Goal: Task Accomplishment & Management: Use online tool/utility

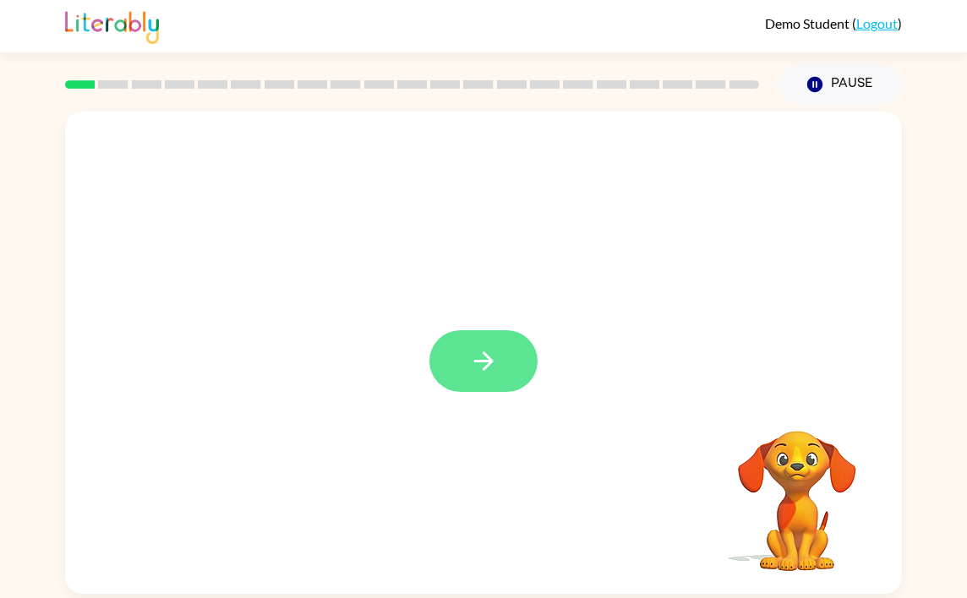
click at [482, 362] on icon "button" at bounding box center [482, 361] width 19 height 19
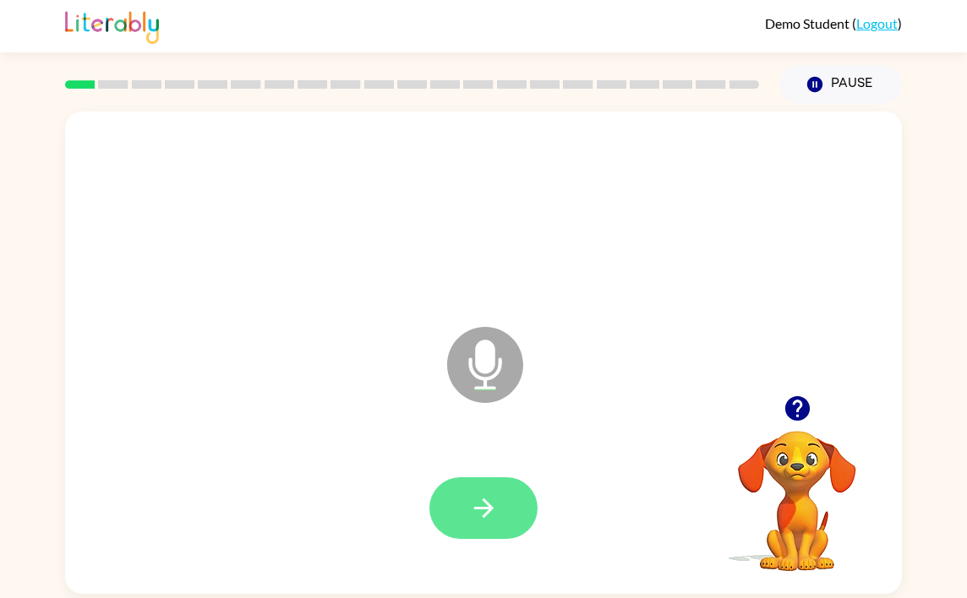
click at [485, 499] on icon "button" at bounding box center [484, 508] width 30 height 30
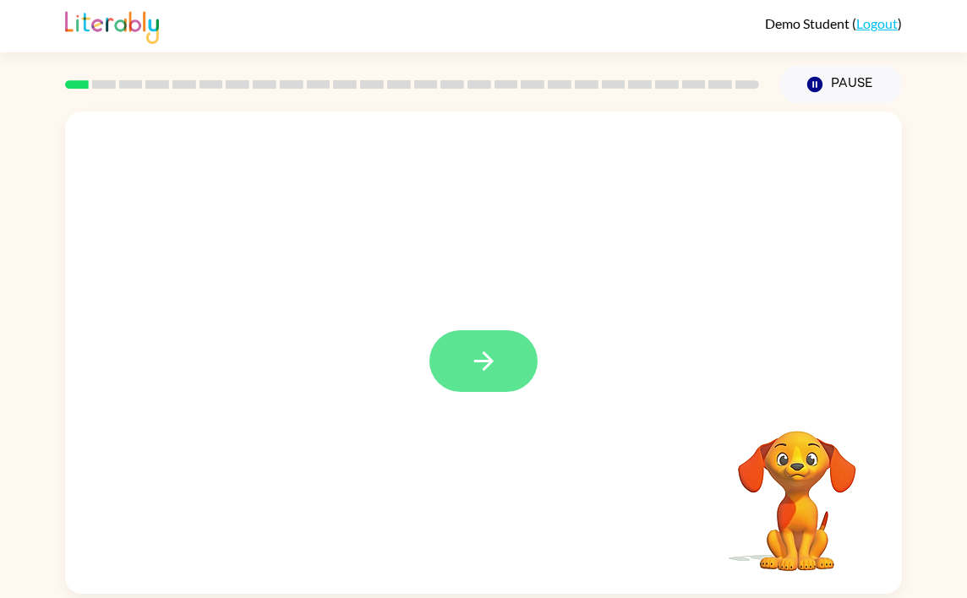
click at [461, 384] on button "button" at bounding box center [483, 361] width 108 height 62
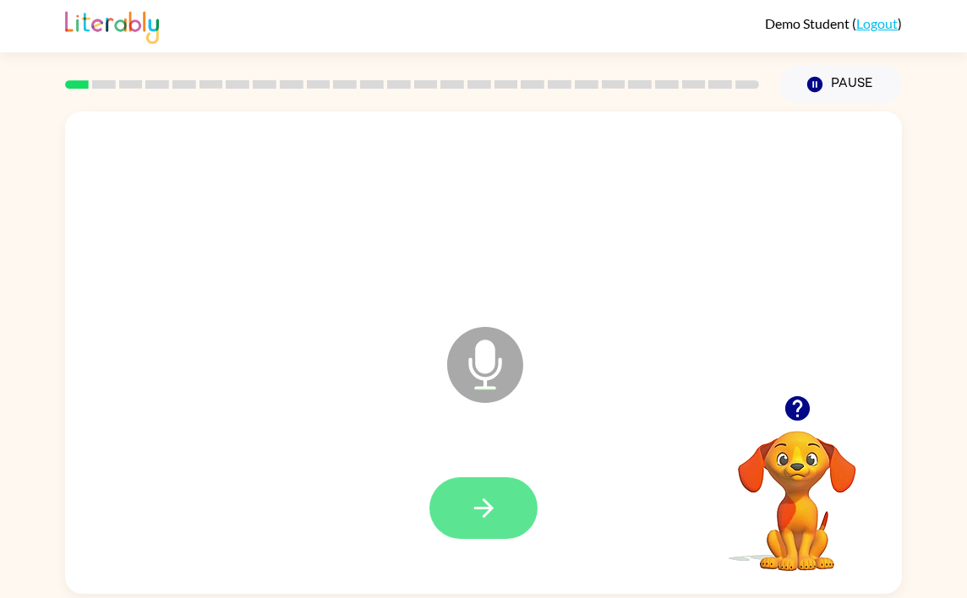
click at [486, 512] on icon "button" at bounding box center [482, 508] width 19 height 19
click at [489, 507] on icon "button" at bounding box center [482, 508] width 19 height 19
click at [482, 506] on icon "button" at bounding box center [484, 508] width 30 height 30
click at [501, 512] on button "button" at bounding box center [483, 508] width 108 height 62
click at [483, 494] on icon "button" at bounding box center [484, 508] width 30 height 30
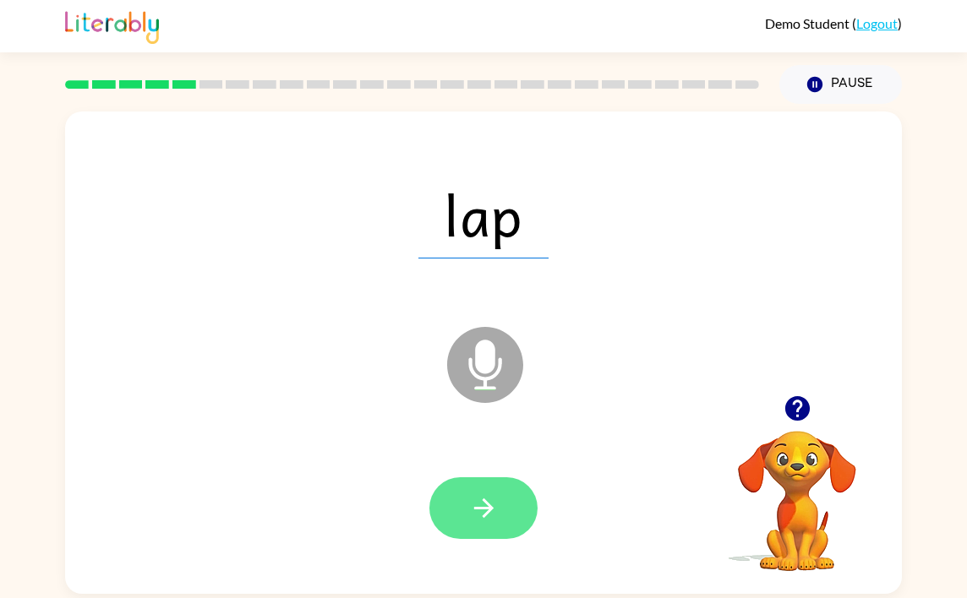
click at [502, 512] on button "button" at bounding box center [483, 508] width 108 height 62
click at [483, 519] on icon "button" at bounding box center [484, 508] width 30 height 30
click at [487, 516] on icon "button" at bounding box center [484, 508] width 30 height 30
click at [502, 515] on button "button" at bounding box center [483, 508] width 108 height 62
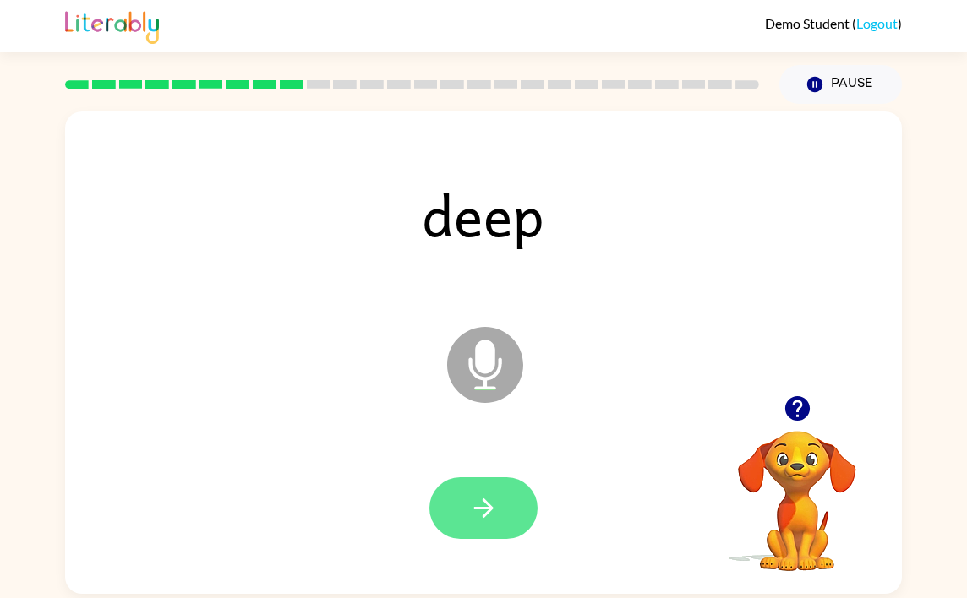
click at [494, 509] on icon "button" at bounding box center [484, 508] width 30 height 30
click at [497, 515] on icon "button" at bounding box center [484, 508] width 30 height 30
click at [496, 506] on icon "button" at bounding box center [484, 508] width 30 height 30
click at [504, 514] on button "button" at bounding box center [483, 508] width 108 height 62
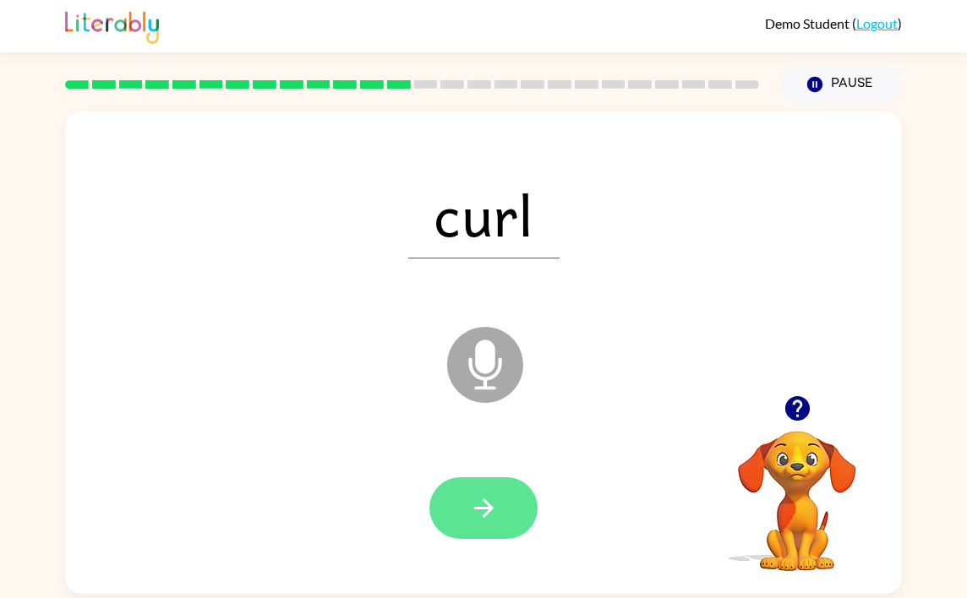
click at [490, 507] on icon "button" at bounding box center [482, 508] width 19 height 19
click at [490, 517] on icon "button" at bounding box center [484, 508] width 30 height 30
